Goal: Information Seeking & Learning: Learn about a topic

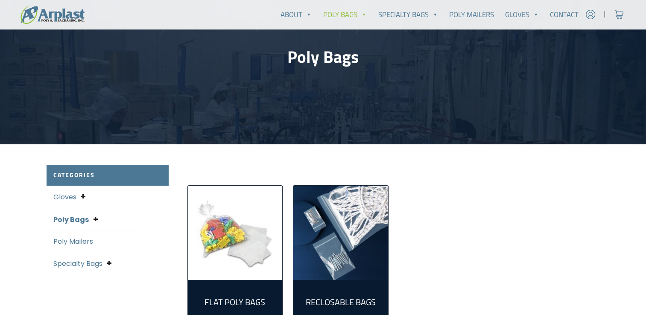
scroll to position [128, 0]
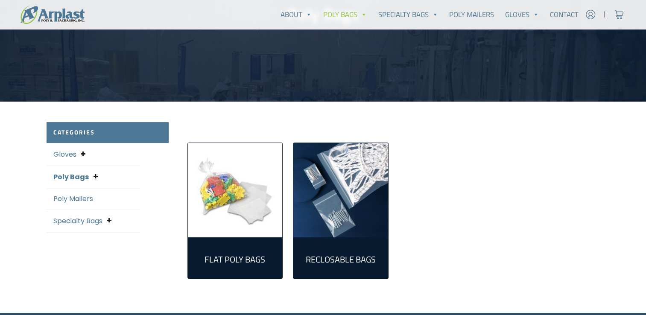
click at [86, 178] on link "Poly Bags" at bounding box center [70, 177] width 35 height 10
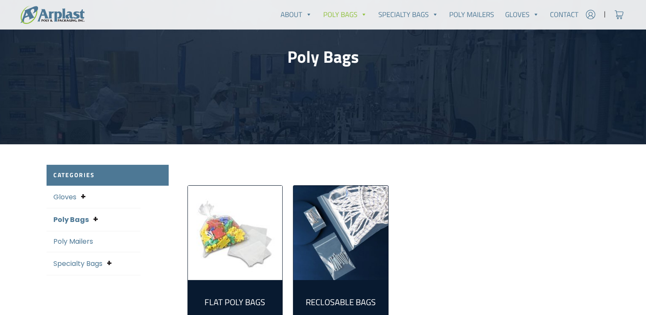
scroll to position [128, 0]
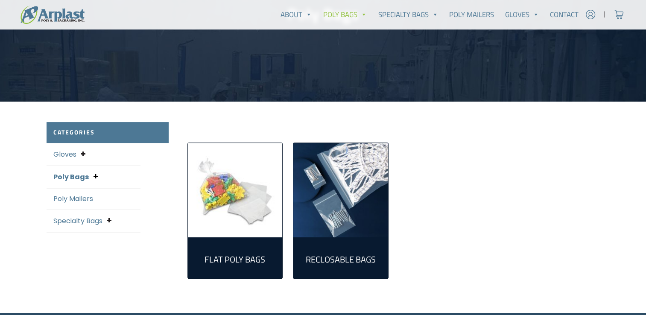
click at [94, 177] on span at bounding box center [95, 177] width 5 height 12
click at [111, 187] on span at bounding box center [113, 189] width 5 height 12
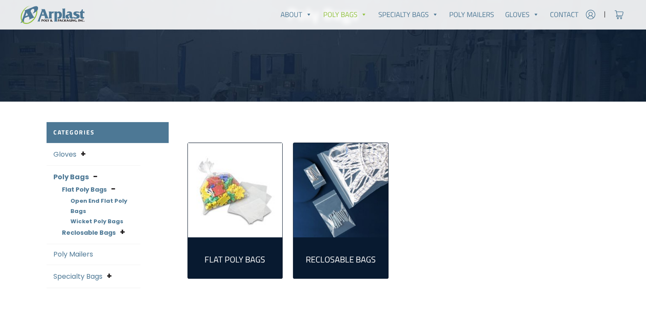
click at [123, 200] on link "Open End Flat Poly Bags" at bounding box center [98, 206] width 57 height 18
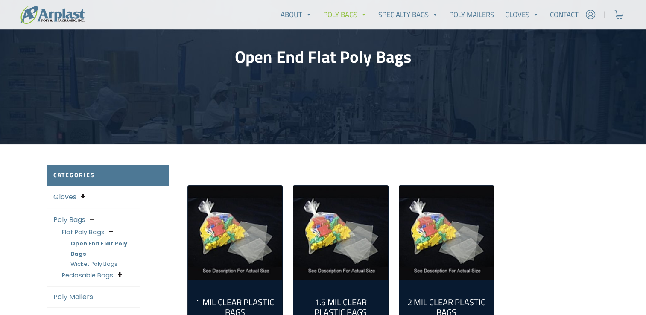
scroll to position [171, 0]
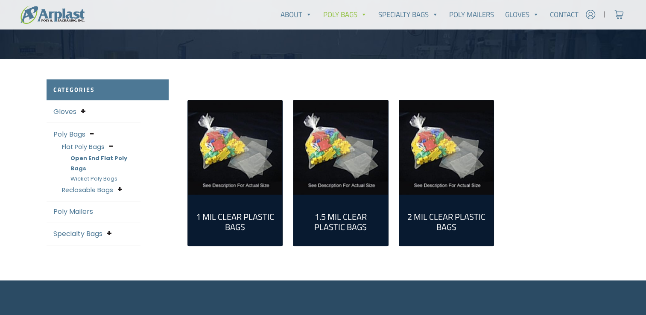
click at [225, 207] on link "1 Mil Clear Plastic Bags (79)" at bounding box center [235, 221] width 81 height 38
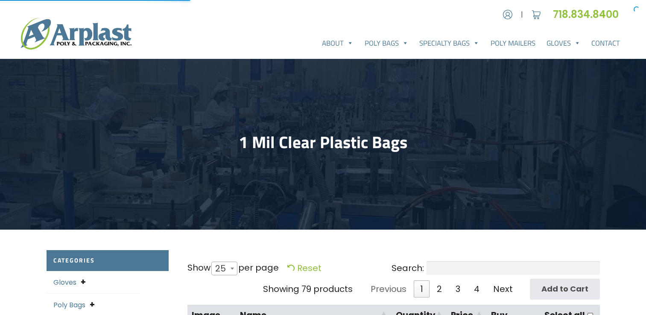
select select "25"
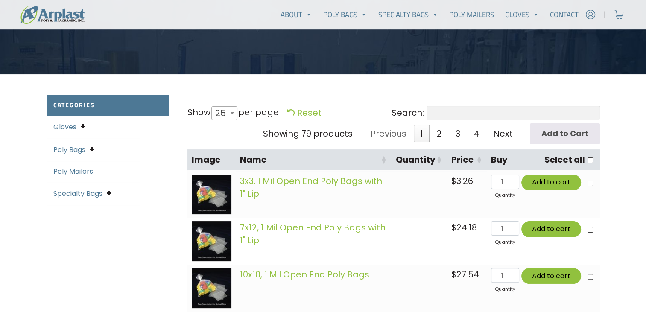
scroll to position [166, 0]
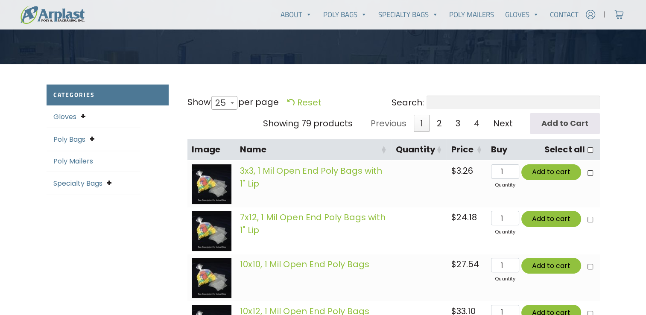
click at [426, 102] on input "Search:" at bounding box center [512, 103] width 173 height 14
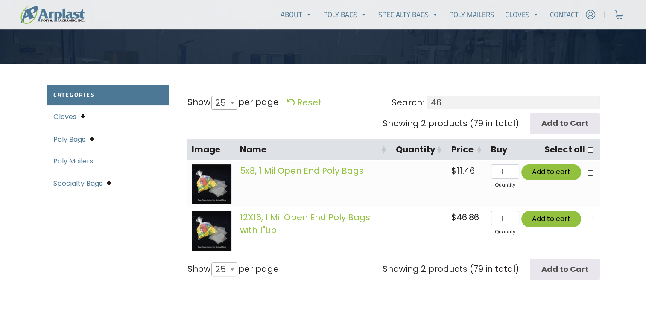
type input "4"
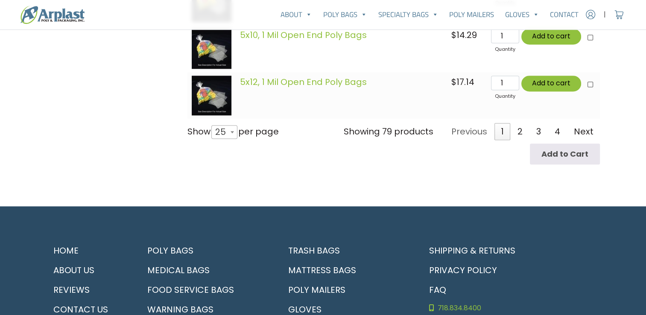
scroll to position [1344, 0]
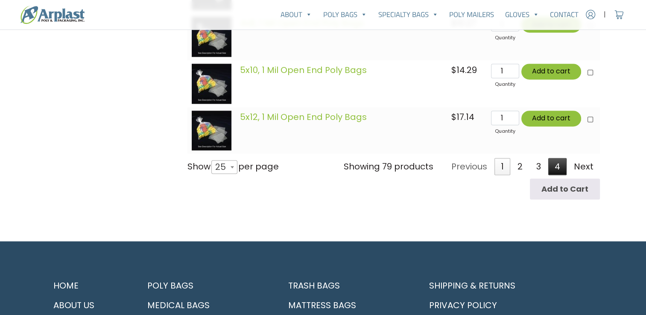
click at [560, 161] on link "4" at bounding box center [557, 166] width 18 height 17
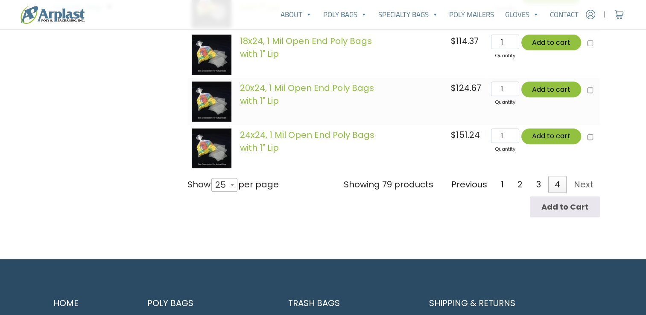
scroll to position [261, 0]
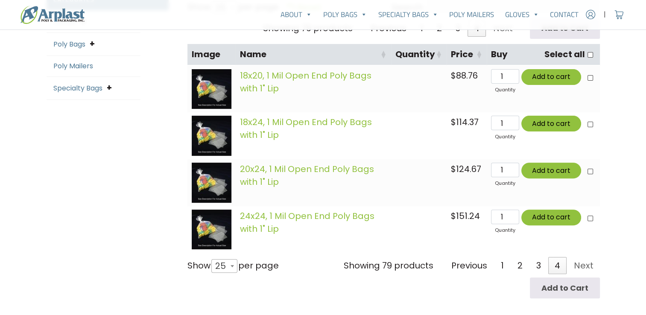
click at [556, 263] on link "4" at bounding box center [557, 265] width 18 height 17
click at [559, 268] on link "4" at bounding box center [557, 265] width 18 height 17
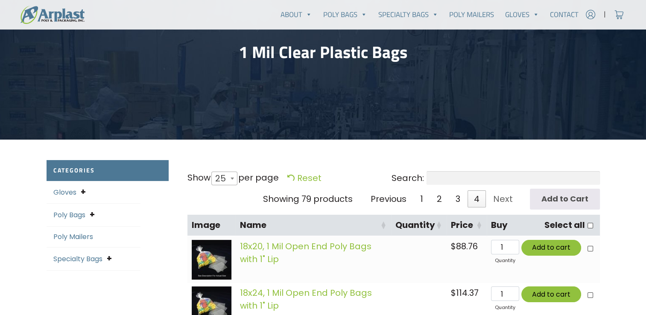
scroll to position [175, 0]
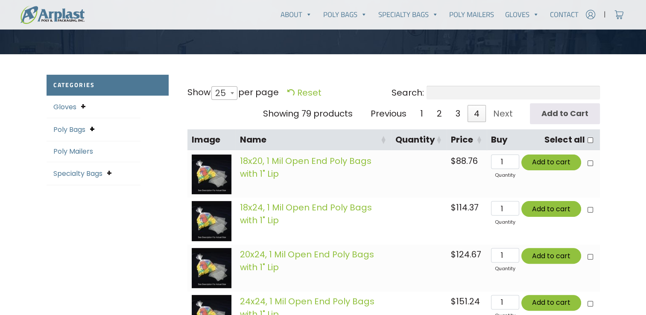
click at [93, 131] on span at bounding box center [92, 129] width 5 height 12
click at [108, 199] on span at bounding box center [109, 198] width 5 height 12
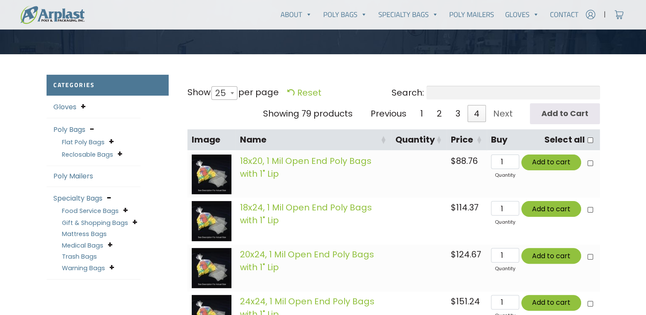
click at [108, 196] on span at bounding box center [109, 198] width 4 height 12
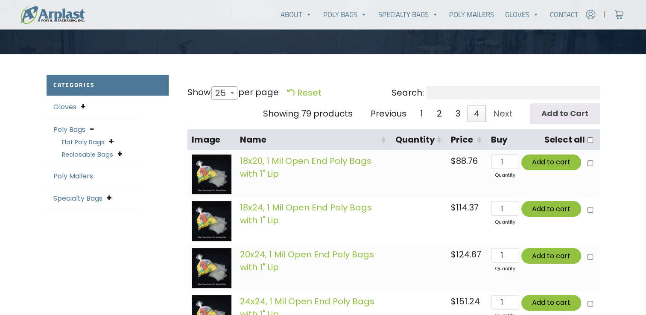
click at [99, 140] on link "Flat Poly Bags" at bounding box center [83, 142] width 43 height 9
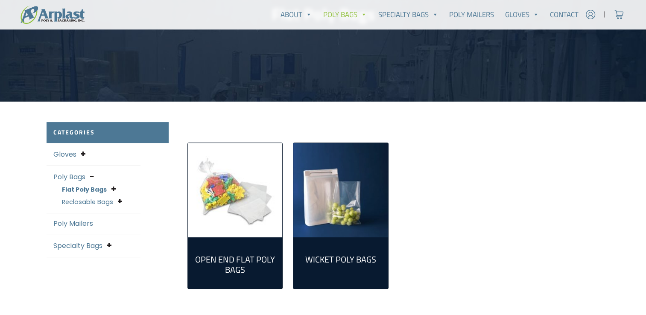
scroll to position [213, 0]
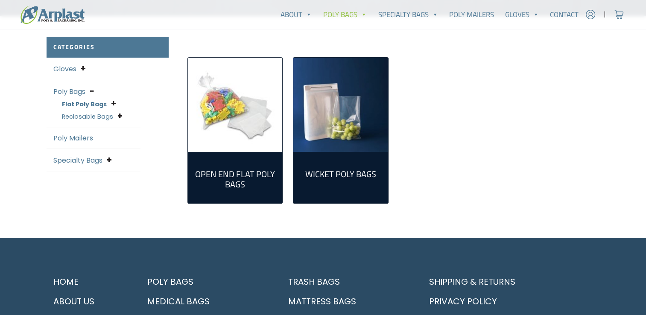
click at [331, 176] on h2 "Wicket Poly Bags (3)" at bounding box center [340, 174] width 81 height 10
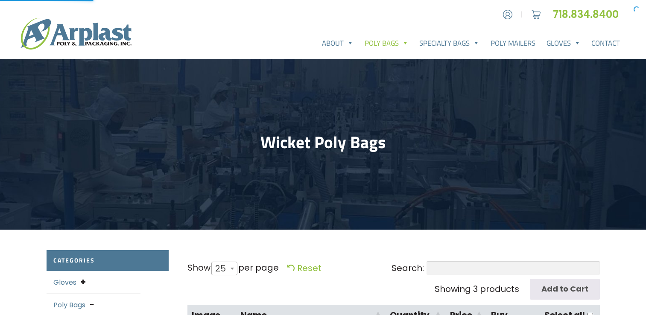
select select "25"
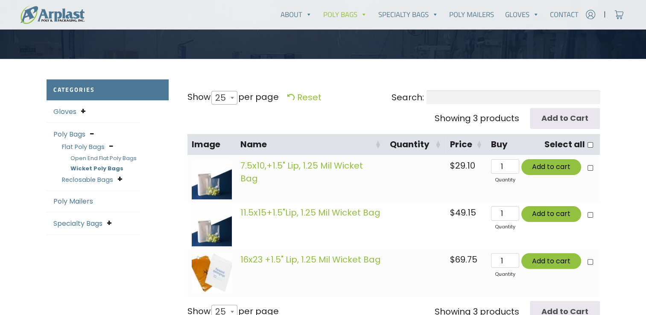
scroll to position [128, 0]
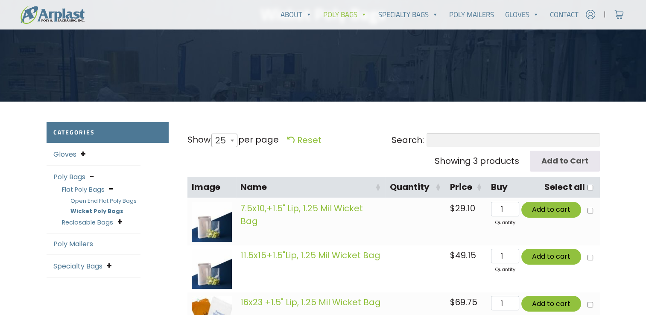
click at [110, 188] on span at bounding box center [111, 189] width 4 height 12
click at [87, 189] on link "Flat Poly Bags" at bounding box center [83, 189] width 43 height 9
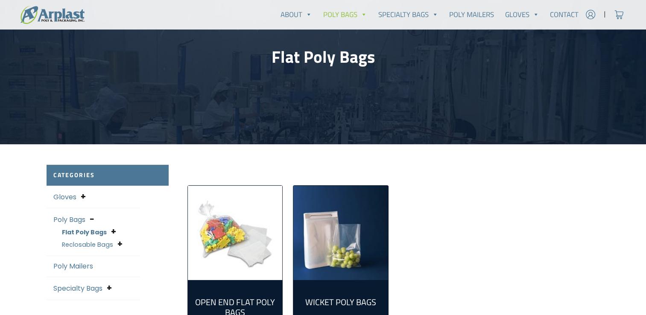
scroll to position [128, 0]
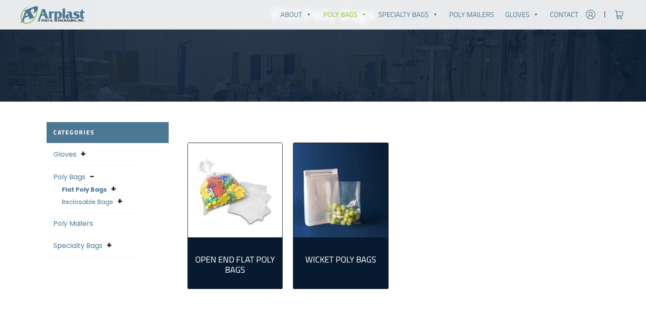
click at [83, 190] on link "Flat Poly Bags" at bounding box center [84, 189] width 45 height 9
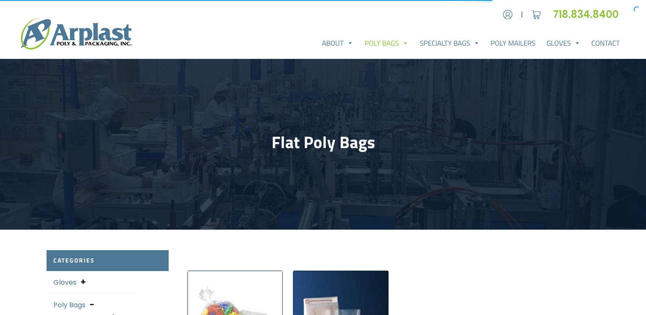
scroll to position [128, 0]
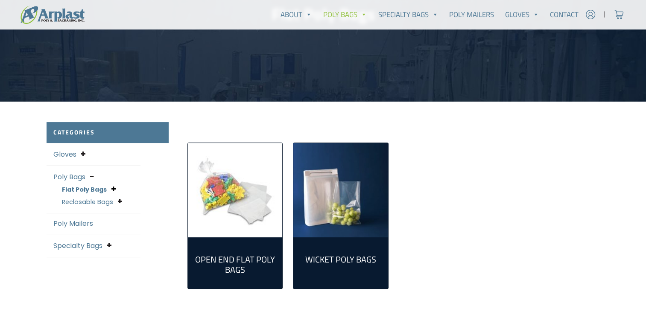
click at [113, 191] on span at bounding box center [113, 189] width 5 height 12
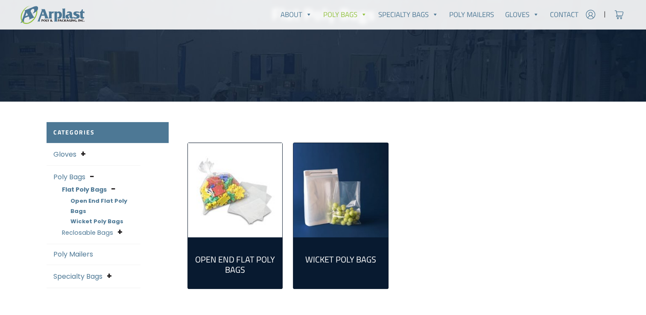
click at [122, 199] on link "Open End Flat Poly Bags" at bounding box center [98, 206] width 57 height 18
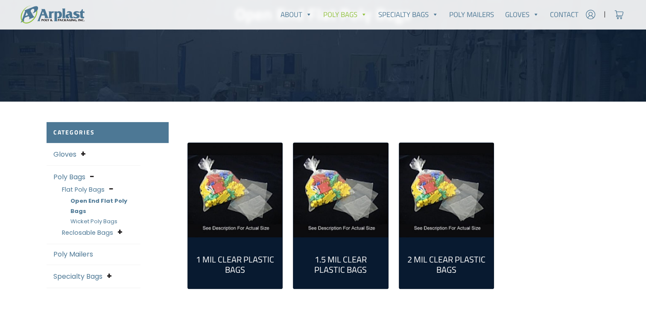
scroll to position [171, 0]
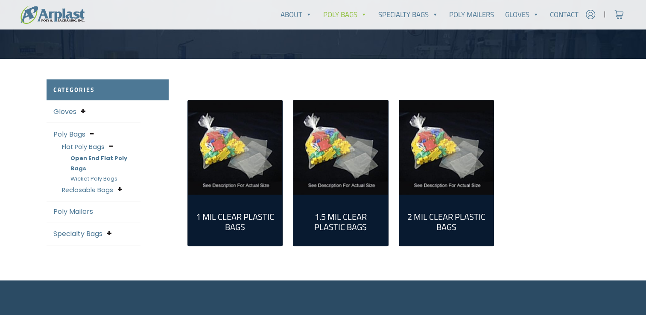
click at [435, 221] on h2 "2 Mil Clear Plastic Bags (124)" at bounding box center [446, 222] width 81 height 20
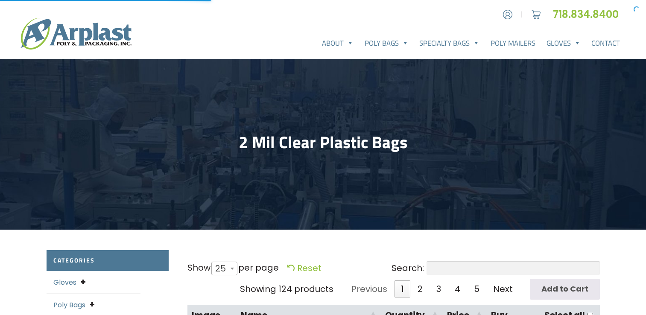
select select "25"
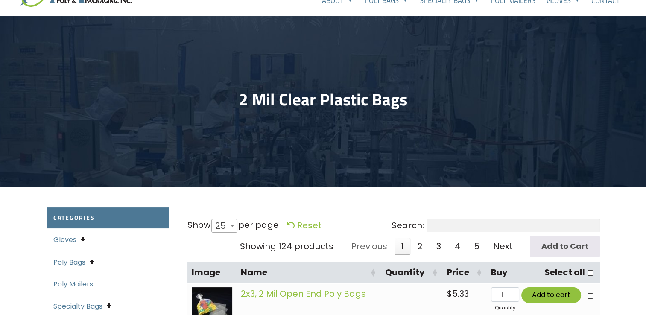
scroll to position [128, 0]
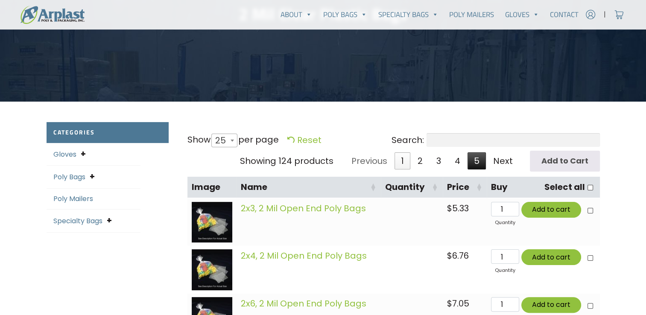
click at [474, 164] on link "5" at bounding box center [476, 160] width 18 height 17
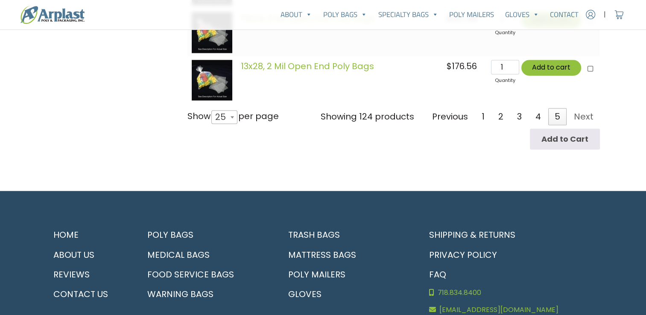
scroll to position [1348, 0]
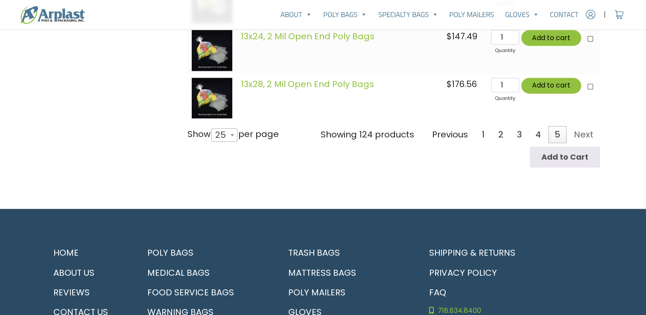
click at [586, 133] on link "Next" at bounding box center [583, 134] width 32 height 17
click at [583, 131] on link "Next" at bounding box center [583, 134] width 32 height 17
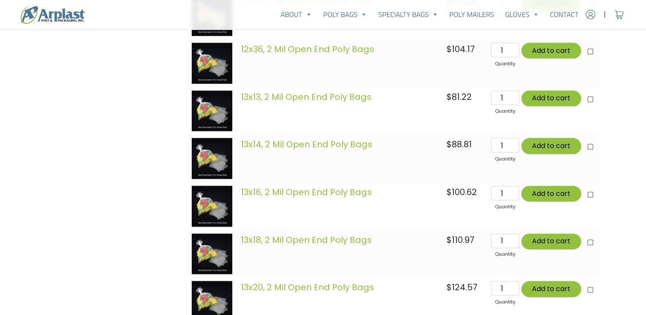
scroll to position [1177, 0]
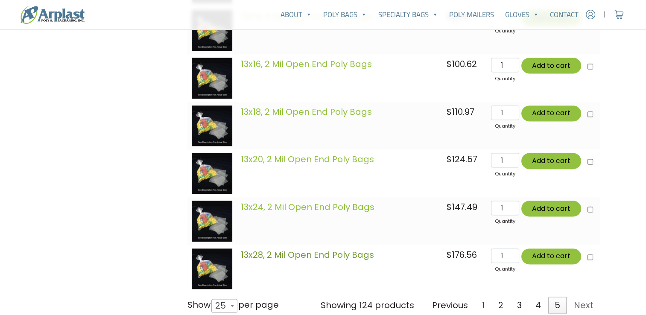
click at [308, 253] on link "13x28, 2 Mil Open End Poly Bags" at bounding box center [307, 255] width 133 height 12
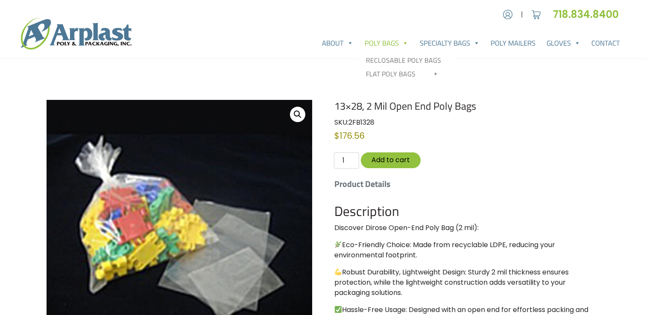
click at [399, 42] on link "Poly Bags" at bounding box center [386, 43] width 55 height 17
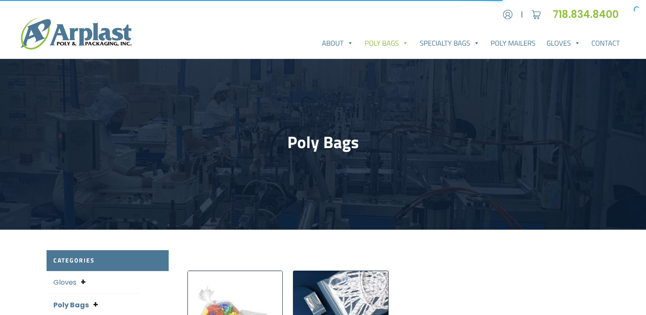
scroll to position [128, 0]
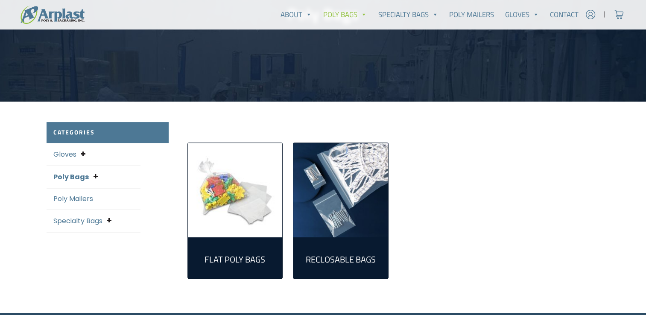
click at [237, 210] on img "Visit product category Flat Poly Bags" at bounding box center [235, 190] width 95 height 95
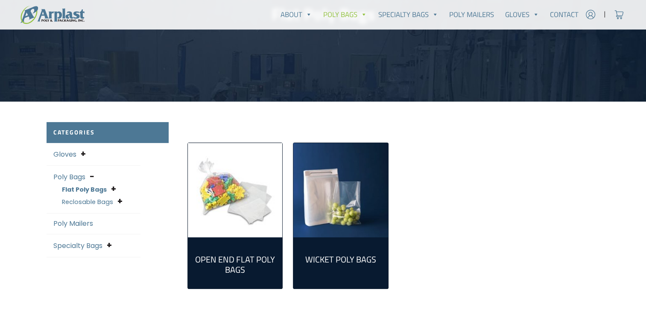
scroll to position [171, 0]
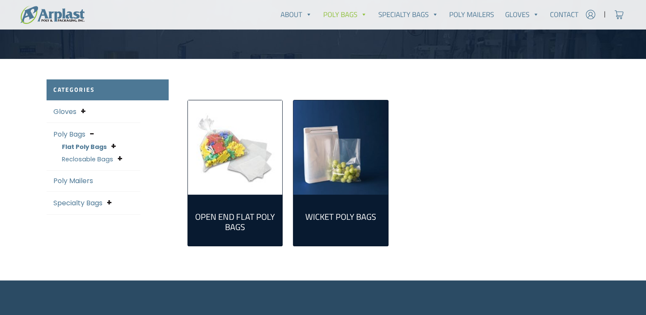
click at [255, 191] on img "Visit product category Open End Flat Poly Bags" at bounding box center [235, 147] width 95 height 95
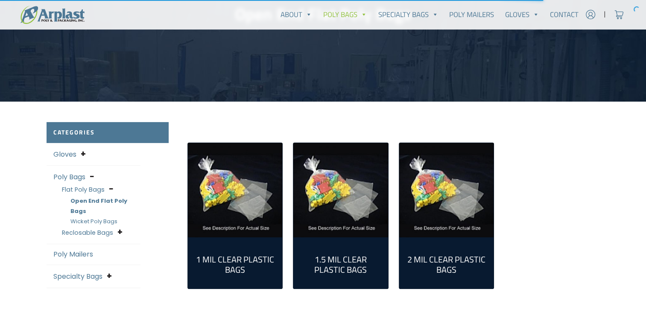
scroll to position [171, 0]
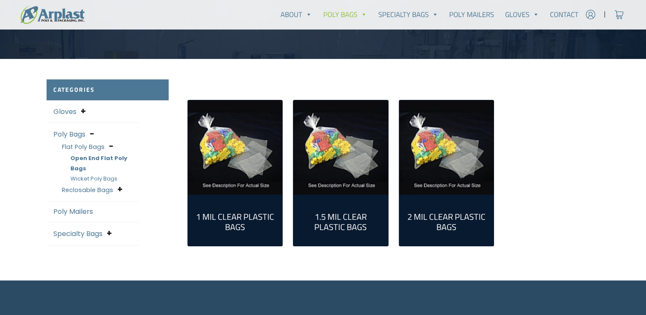
click at [90, 207] on link "Poly Mailers" at bounding box center [73, 212] width 40 height 10
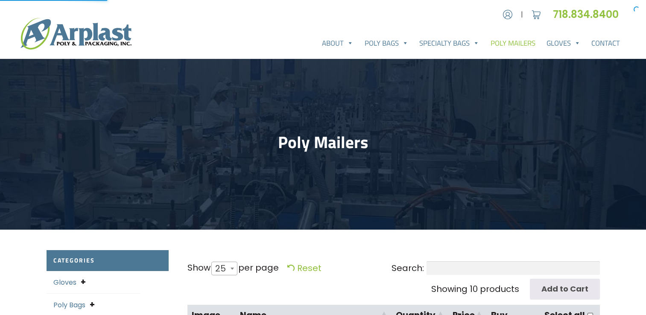
select select "25"
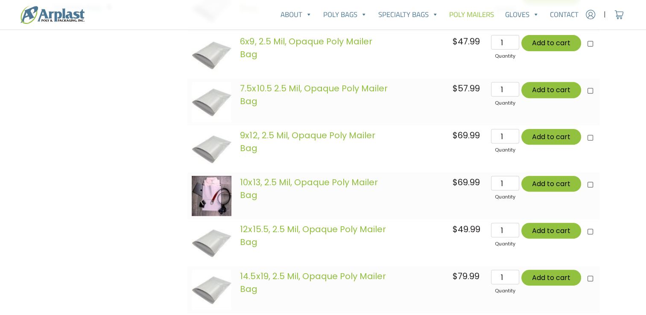
scroll to position [171, 0]
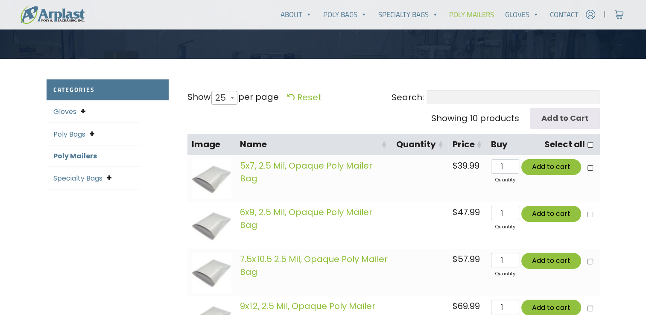
click at [114, 132] on div "Poly Bags Flat Poly Bags Open End Flat Poly Bags Wicket Poly Bags Reclosable Ba…" at bounding box center [94, 134] width 94 height 23
click at [77, 132] on link "Poly Bags" at bounding box center [69, 134] width 32 height 10
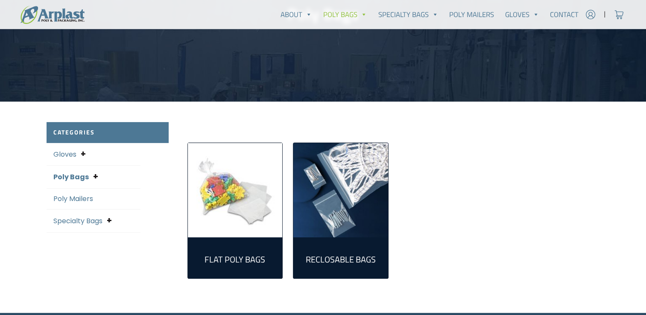
scroll to position [213, 0]
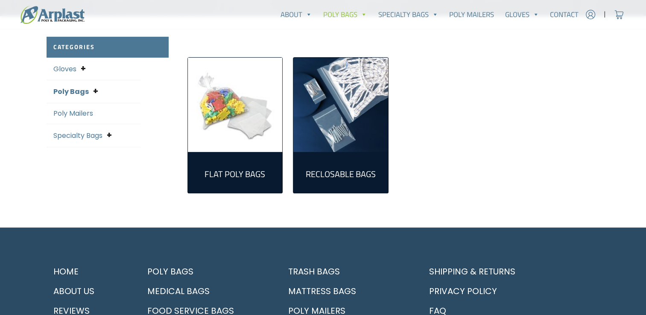
click at [85, 134] on link "Specialty Bags" at bounding box center [77, 136] width 49 height 10
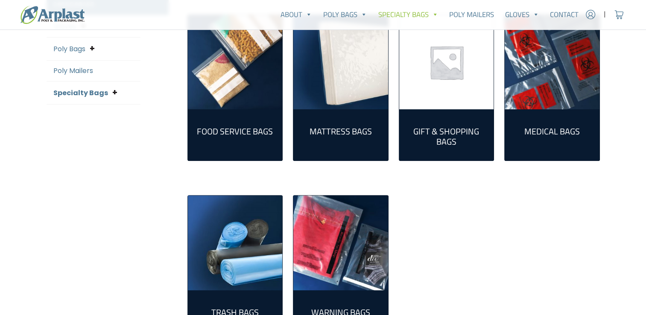
scroll to position [213, 0]
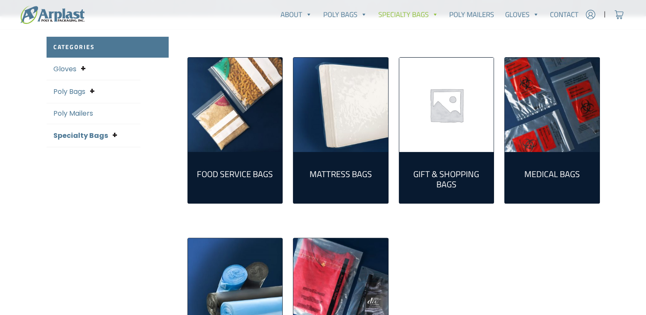
click at [337, 178] on h2 "Mattress Bags (5)" at bounding box center [340, 174] width 81 height 10
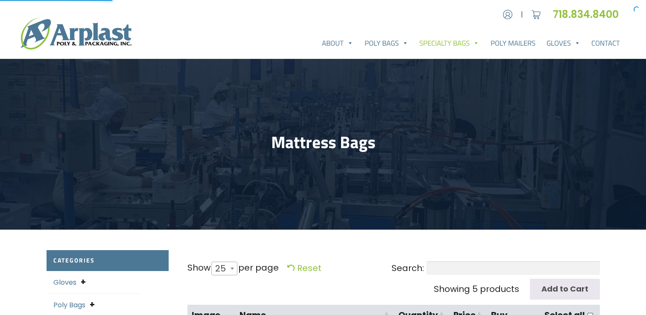
select select "25"
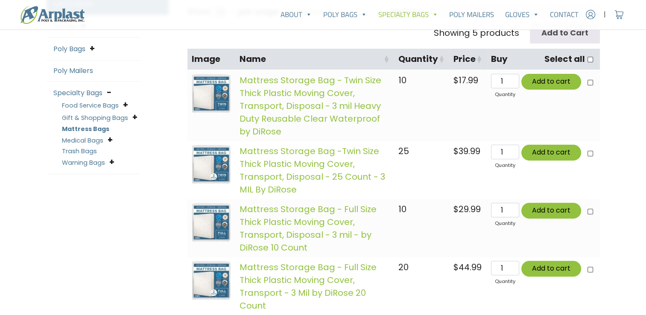
scroll to position [299, 0]
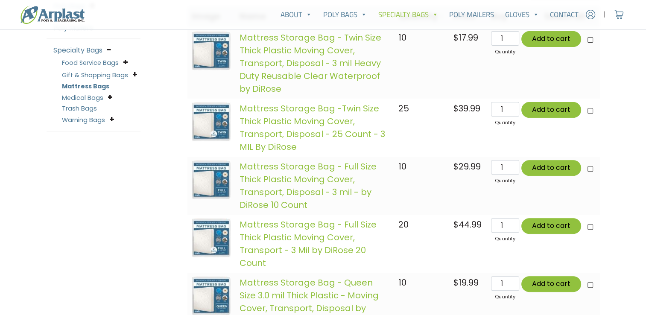
click at [90, 97] on link "Medical Bags" at bounding box center [82, 97] width 41 height 9
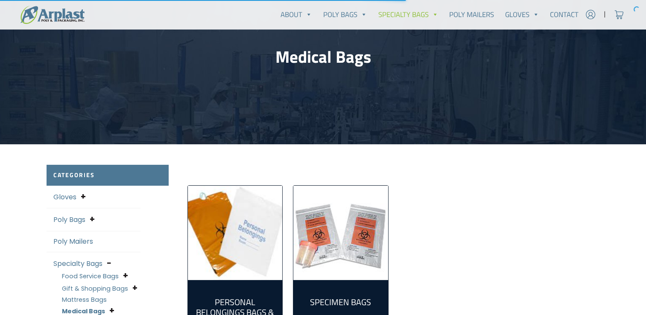
scroll to position [128, 0]
